Goal: Transaction & Acquisition: Purchase product/service

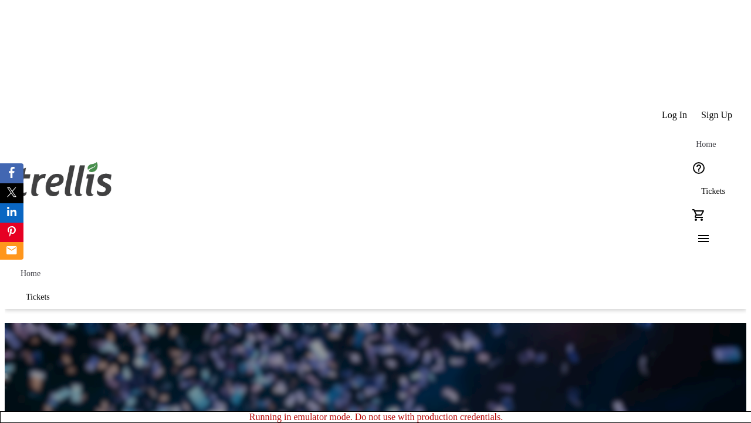
click at [701, 187] on span "Tickets" at bounding box center [713, 191] width 24 height 9
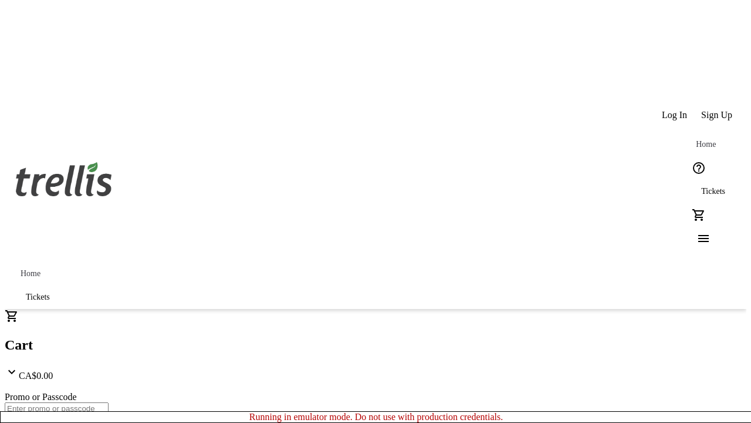
type input "1"
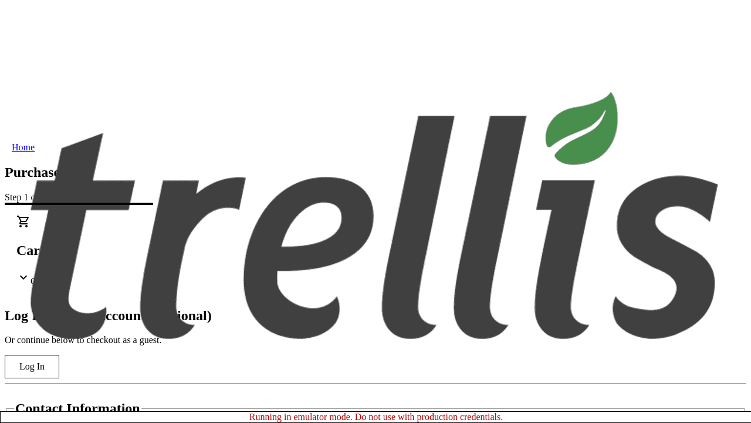
type input "[EMAIL_ADDRESS][DOMAIN_NAME]"
type input "[PERSON_NAME]"
